Goal: Task Accomplishment & Management: Use online tool/utility

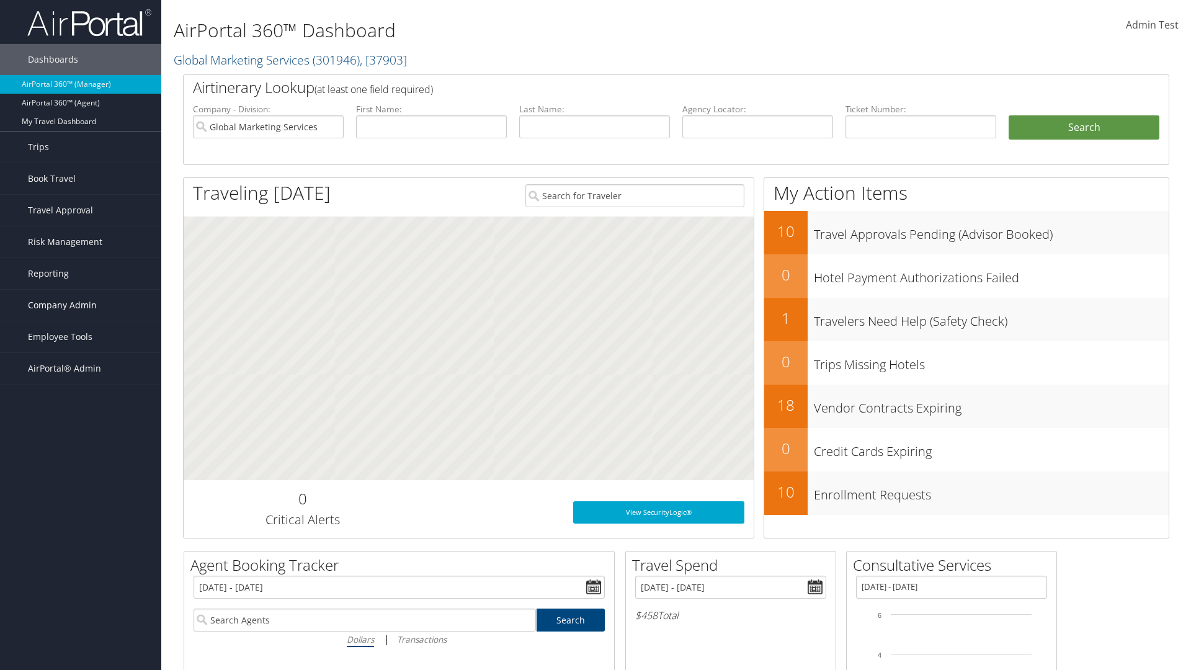
click at [81, 305] on span "Company Admin" at bounding box center [62, 305] width 69 height 31
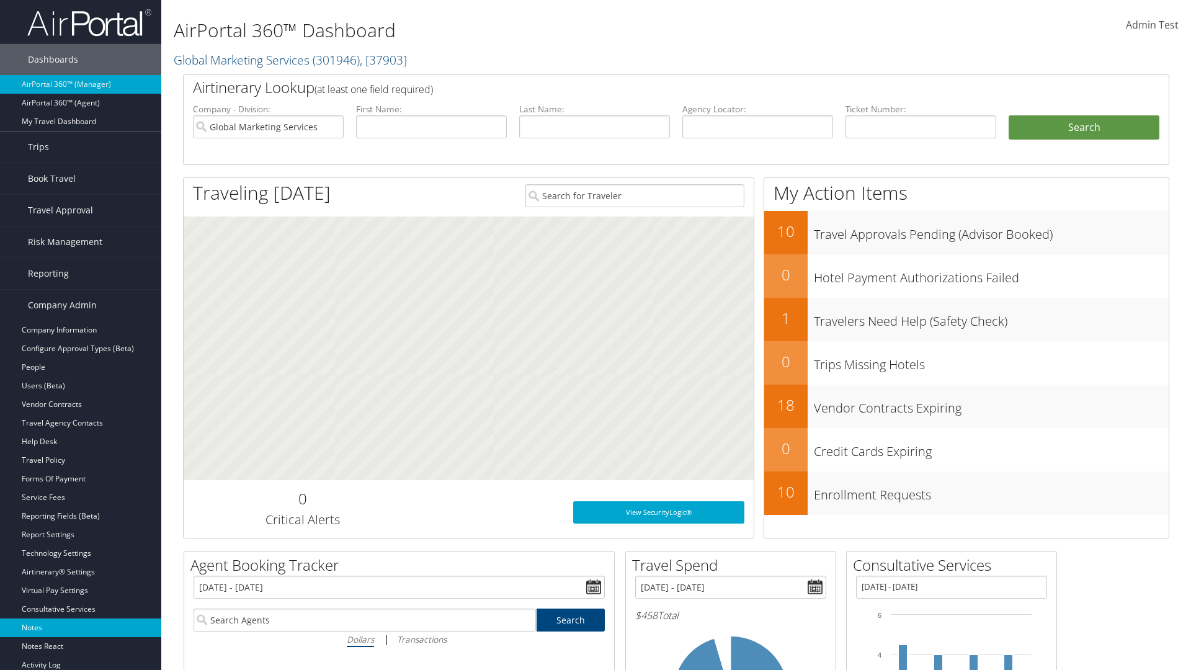
click at [81, 628] on link "Notes" at bounding box center [80, 627] width 161 height 19
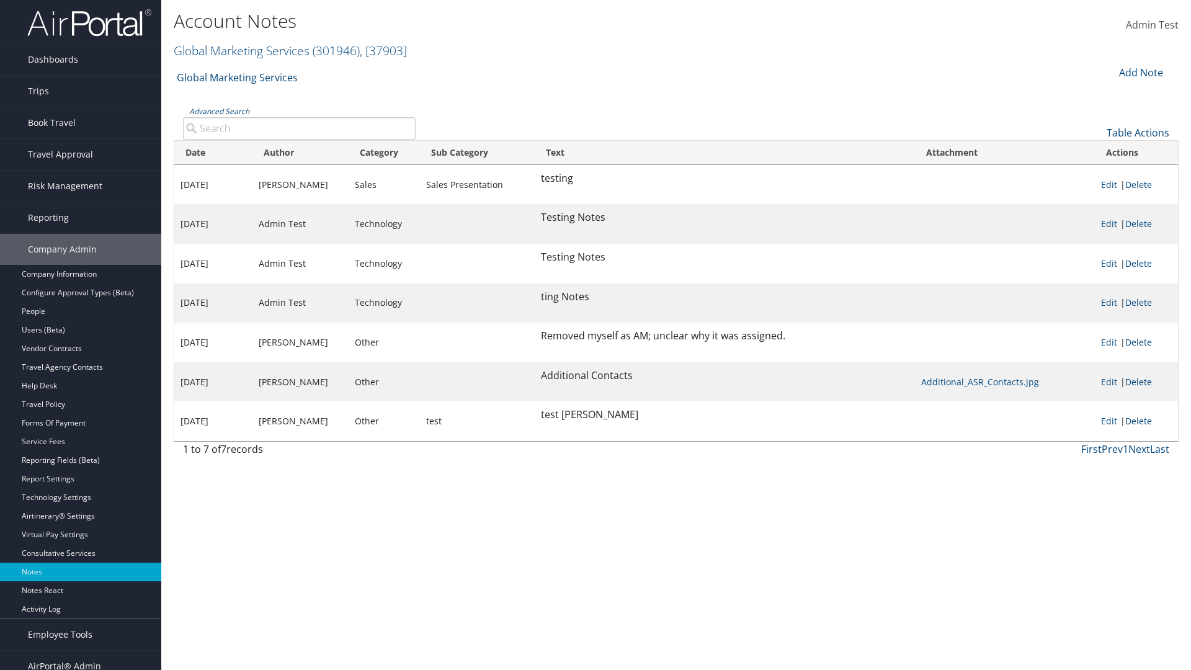
click at [1140, 72] on div "Add Note" at bounding box center [1139, 72] width 59 height 15
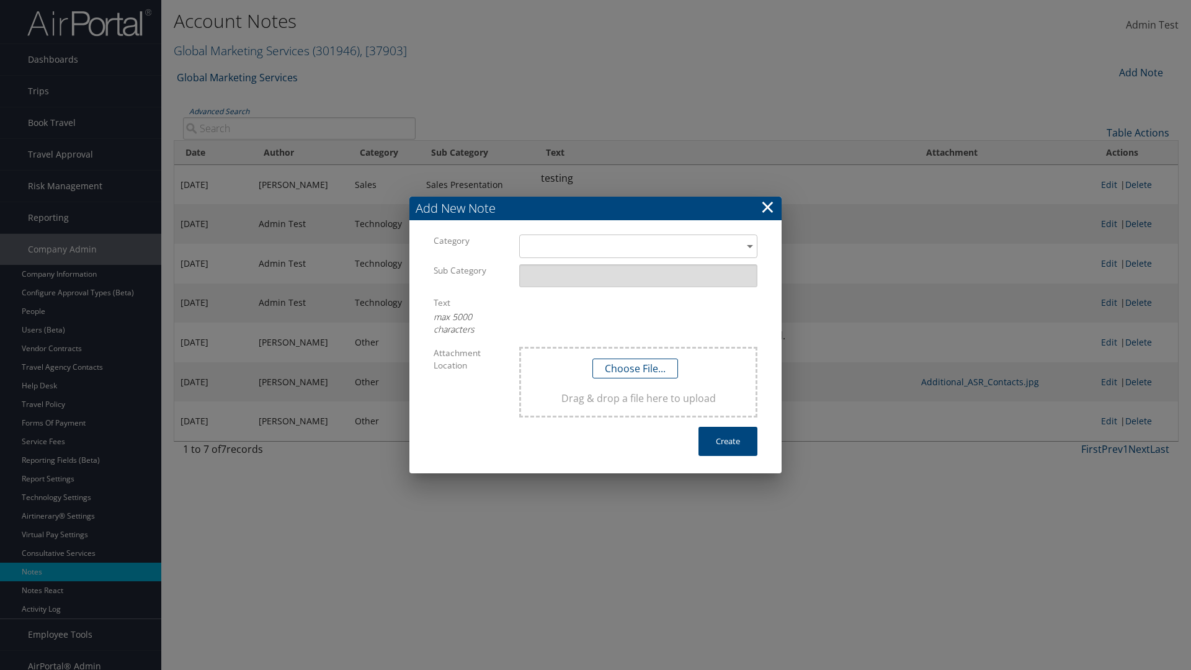
click at [596, 208] on h3 "Add New Note" at bounding box center [595, 209] width 372 height 24
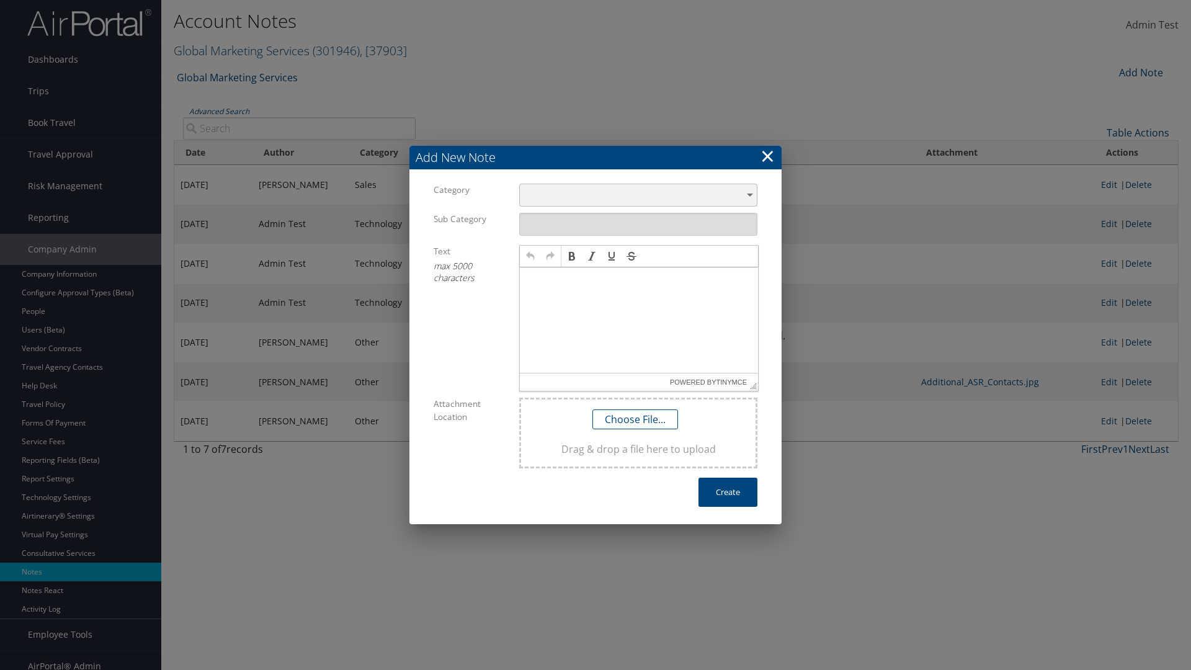
click at [638, 195] on div "​" at bounding box center [638, 195] width 238 height 23
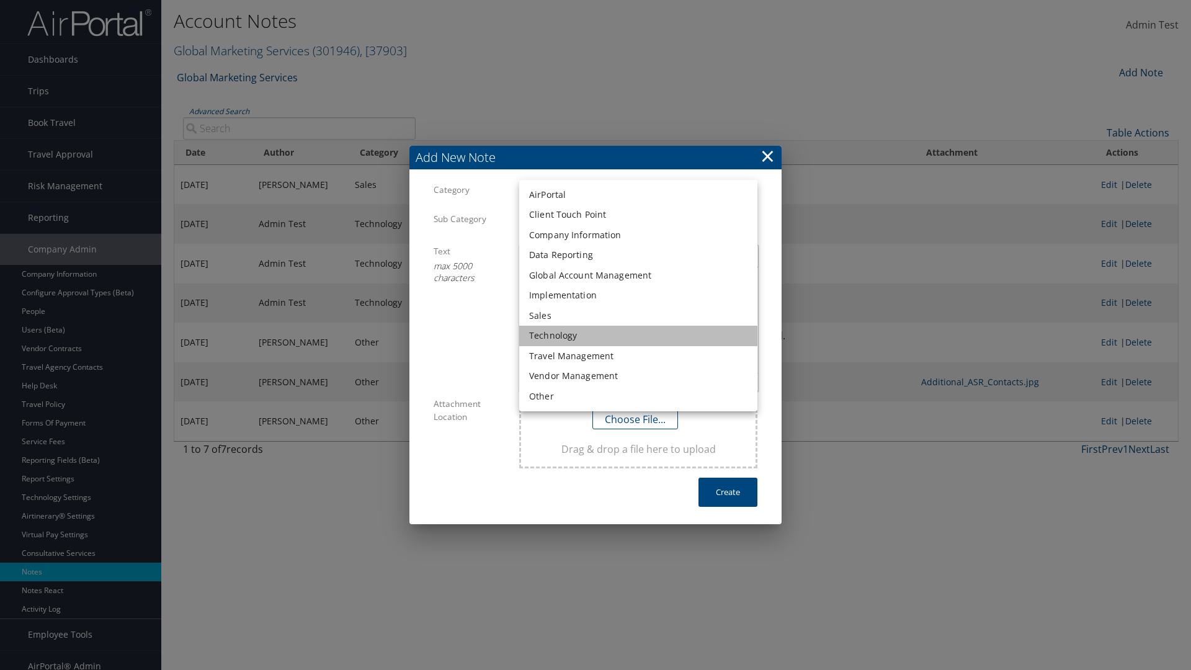
click at [638, 336] on li "Technology" at bounding box center [638, 336] width 238 height 20
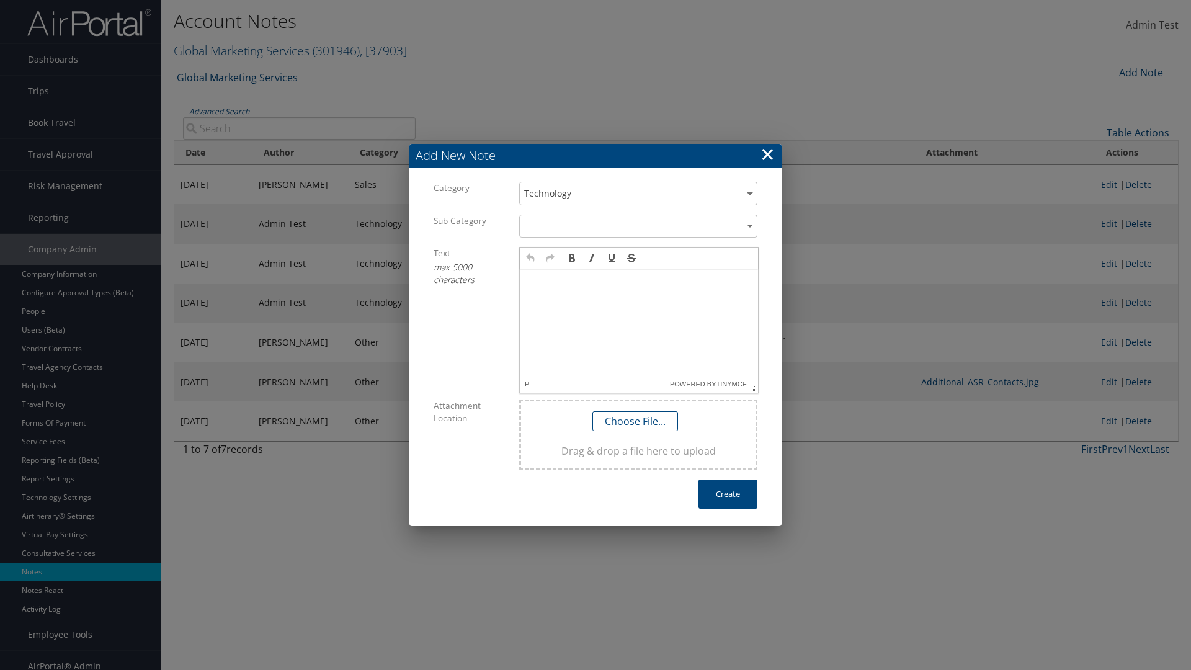
click at [639, 280] on p at bounding box center [639, 281] width 228 height 10
click at [728, 494] on button "Create" at bounding box center [728, 494] width 59 height 29
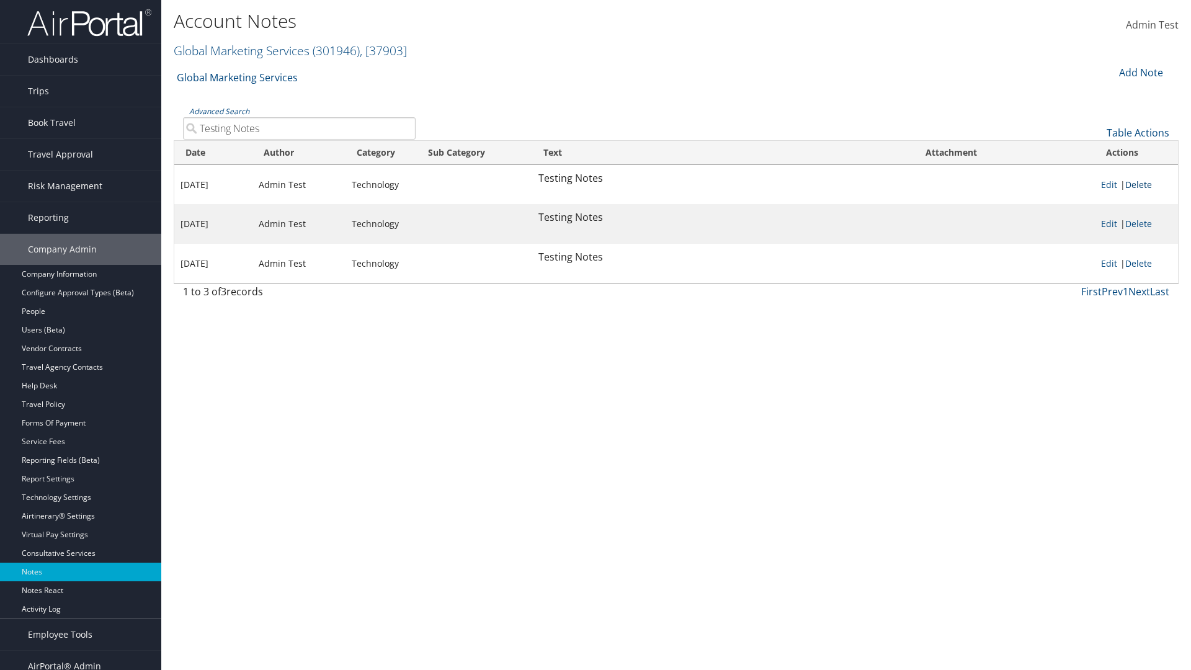
type input "Testing Notes"
click at [1141, 184] on link "Delete" at bounding box center [1138, 185] width 27 height 12
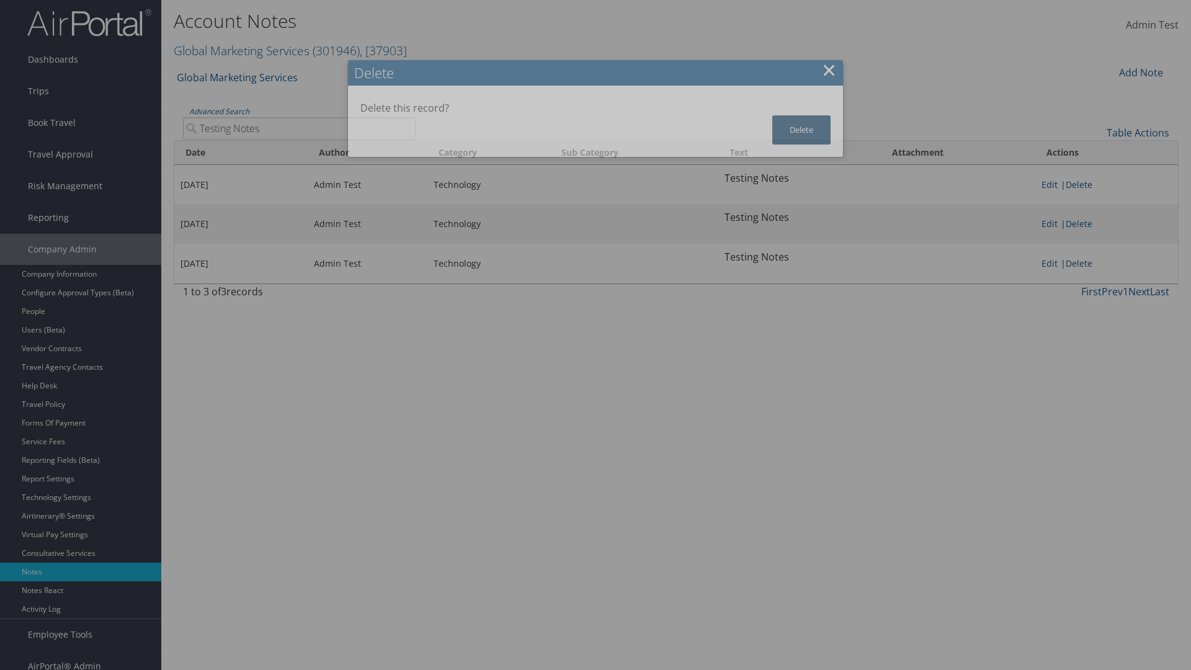
click at [801, 130] on button "Delete" at bounding box center [801, 129] width 58 height 29
